Goal: Task Accomplishment & Management: Use online tool/utility

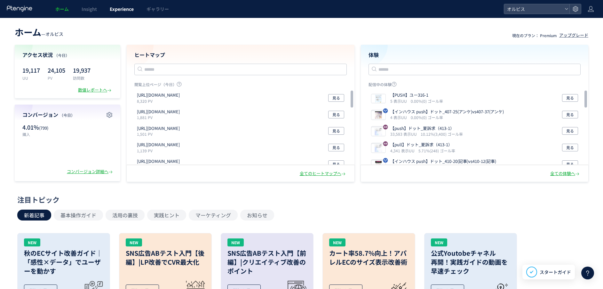
click at [124, 10] on span "Experience" at bounding box center [122, 9] width 24 height 6
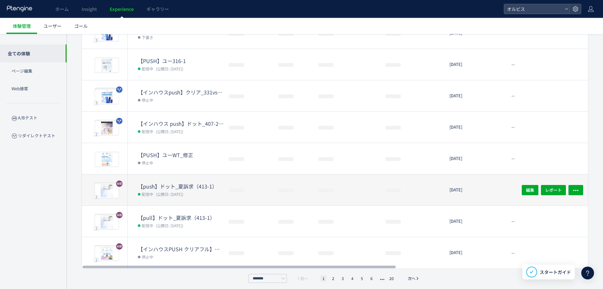
scroll to position [153, 0]
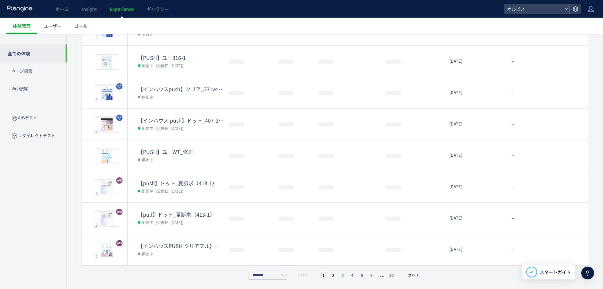
click at [349, 276] on li "3" at bounding box center [352, 275] width 6 height 6
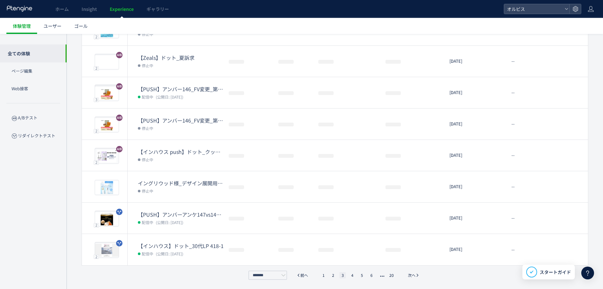
click at [337, 274] on ul "1 2 3 4 5 6 20" at bounding box center [357, 275] width 79 height 6
click at [339, 274] on li "2" at bounding box center [342, 275] width 6 height 6
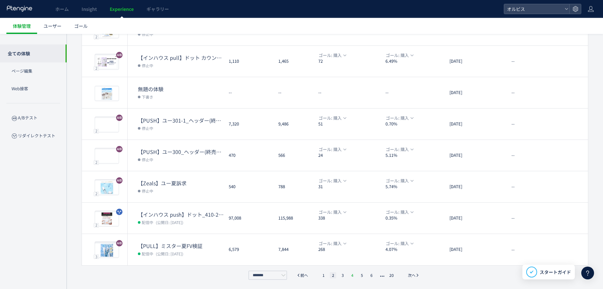
click at [358, 275] on li "4" at bounding box center [361, 275] width 6 height 6
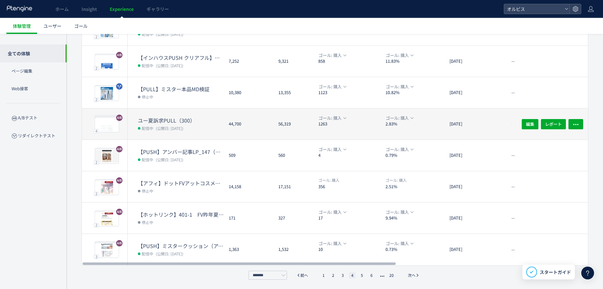
click at [171, 121] on dt "ユー夏訴求PULL（300）" at bounding box center [181, 120] width 86 height 7
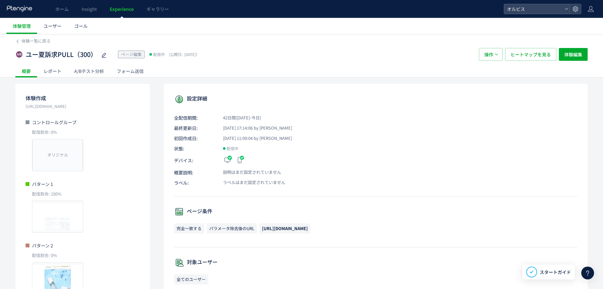
click at [81, 73] on div "A/Bテスト分析" at bounding box center [89, 71] width 43 height 13
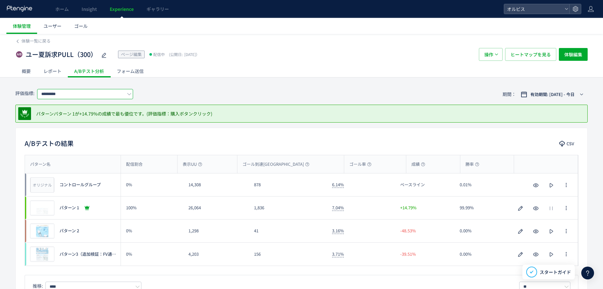
click at [96, 91] on input "*********" at bounding box center [85, 94] width 96 height 10
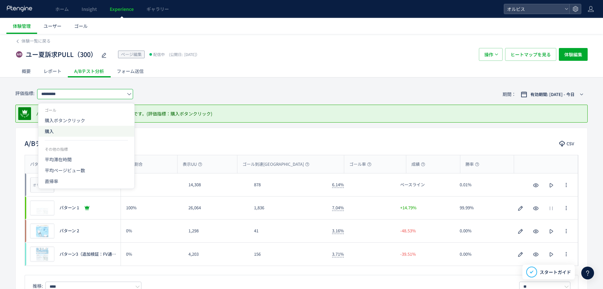
click at [93, 131] on span "購入" at bounding box center [86, 131] width 83 height 11
type input "**"
